Goal: Information Seeking & Learning: Learn about a topic

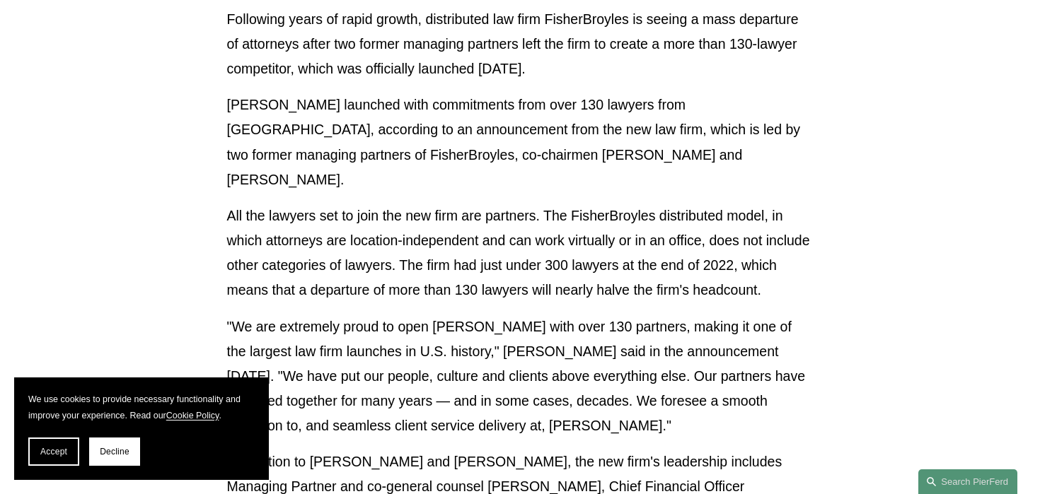
scroll to position [204, 0]
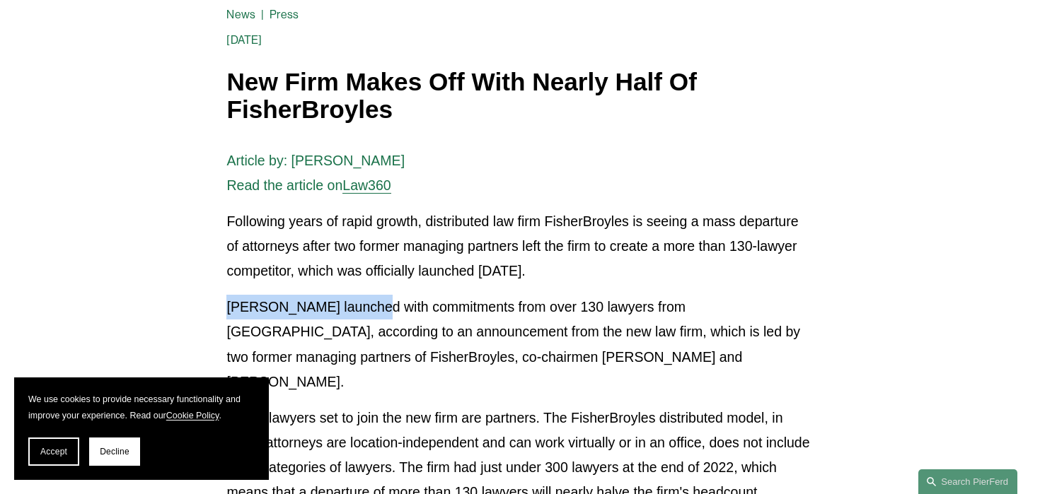
drag, startPoint x: 366, startPoint y: 305, endPoint x: 228, endPoint y: 303, distance: 137.2
click at [228, 303] on p "[PERSON_NAME] launched with commitments from over 130 lawyers from [GEOGRAPHIC_…" at bounding box center [519, 345] width 586 height 100
copy p "[PERSON_NAME] LLP"
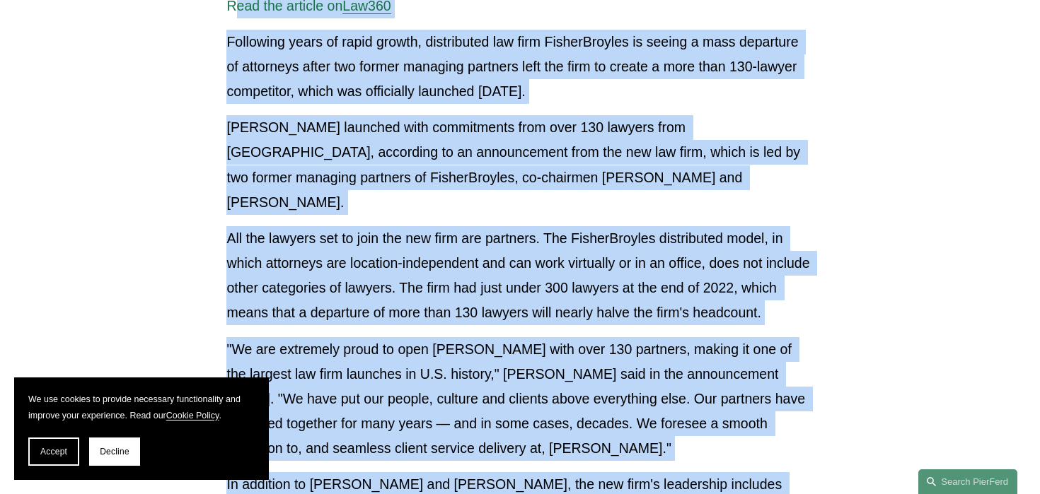
scroll to position [0, 0]
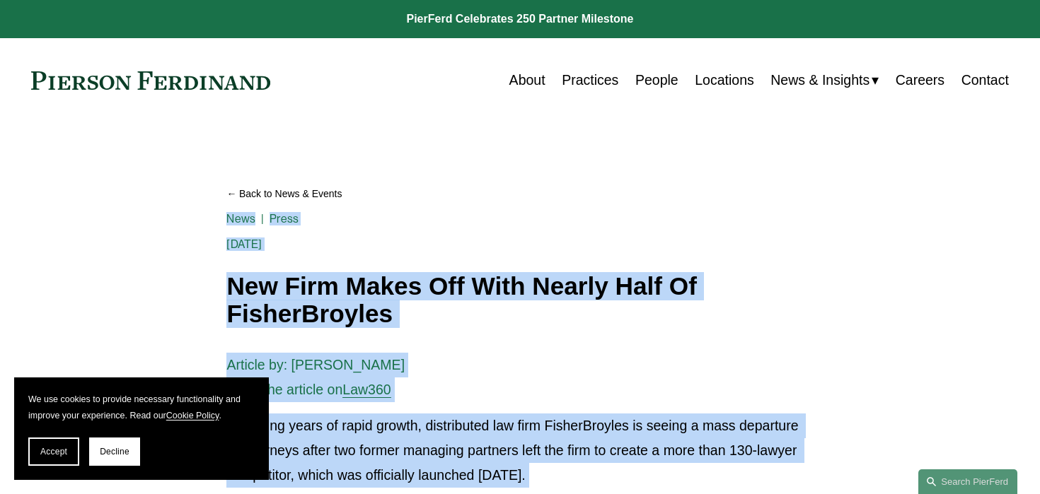
drag, startPoint x: 433, startPoint y: 438, endPoint x: 235, endPoint y: 276, distance: 255.3
copy div "New Firm Makes Off With Nearly Half Of FisherBroyles News Press [DATE] Written …"
click at [392, 375] on p "Article by: [PERSON_NAME] Read the article on Law360" at bounding box center [519, 378] width 586 height 50
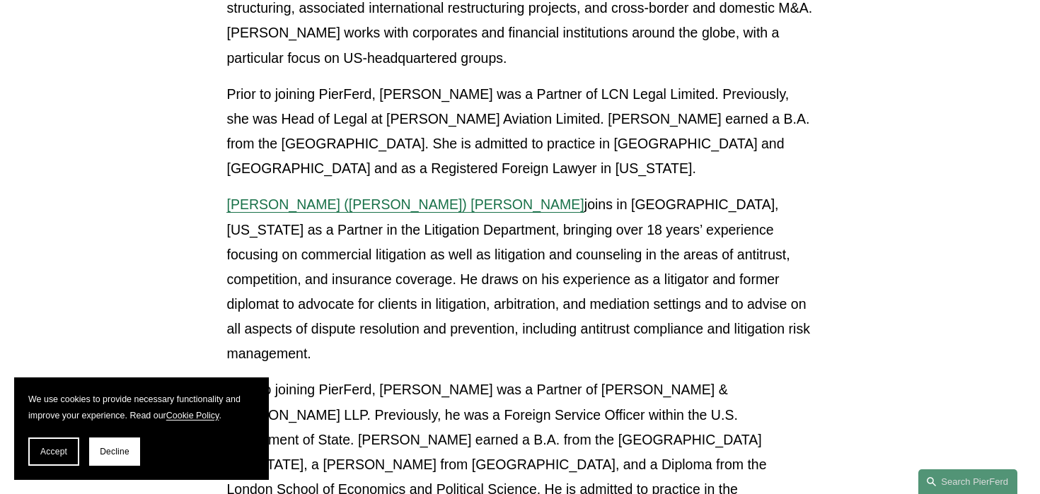
scroll to position [1007, 0]
